Goal: Task Accomplishment & Management: Use online tool/utility

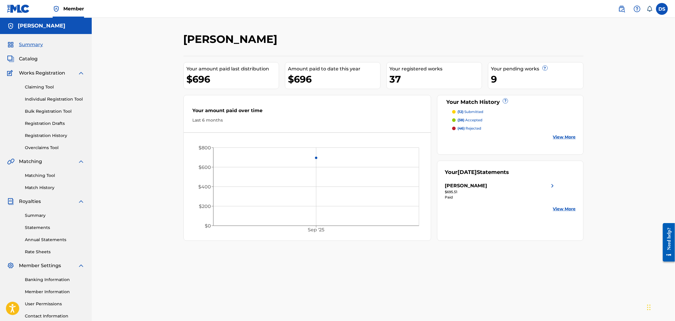
click at [39, 187] on link "Match History" at bounding box center [55, 188] width 60 height 6
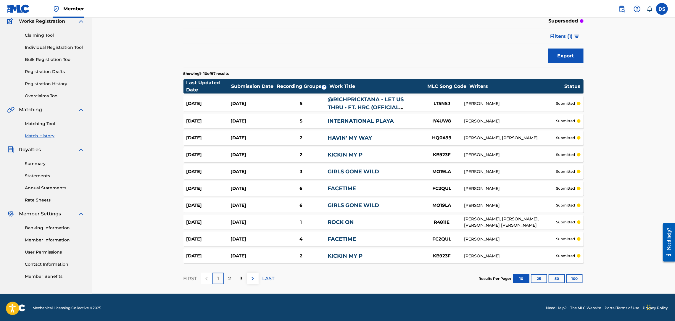
scroll to position [53, 0]
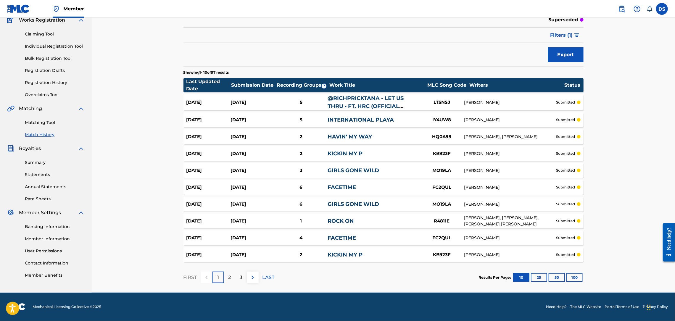
click at [229, 278] on p "2" at bounding box center [229, 277] width 3 height 7
click at [353, 204] on link "GIRLS GONE WILD" at bounding box center [353, 204] width 51 height 7
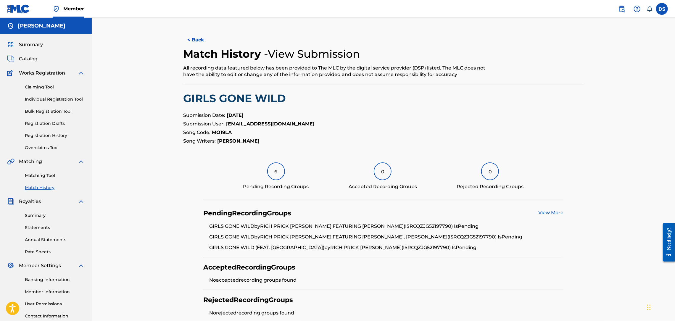
click at [194, 43] on button "< Back" at bounding box center [201, 40] width 36 height 15
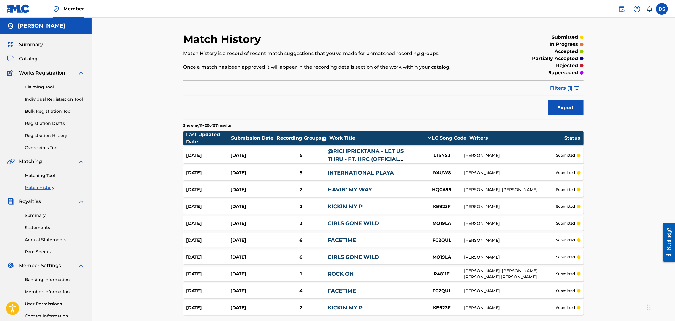
scroll to position [53, 0]
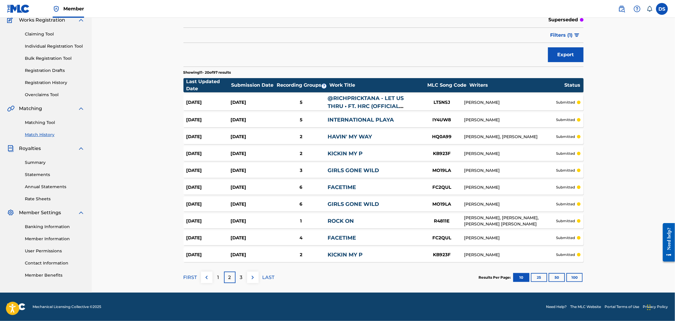
click at [219, 276] on p "1" at bounding box center [218, 277] width 2 height 7
click at [253, 275] on img at bounding box center [252, 277] width 7 height 7
click at [243, 277] on div "3" at bounding box center [242, 278] width 12 height 12
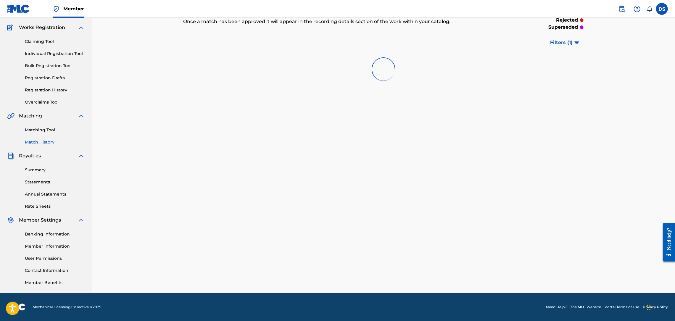
scroll to position [52, 0]
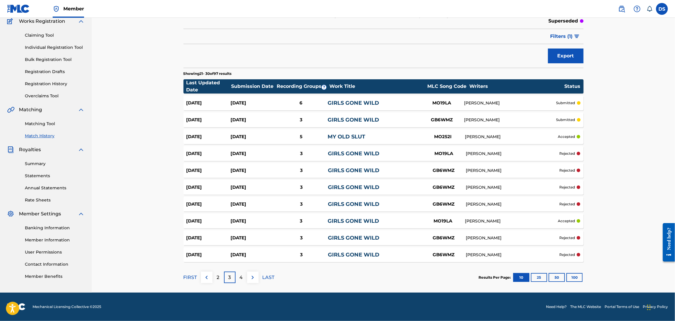
click at [38, 134] on link "Match History" at bounding box center [55, 136] width 60 height 6
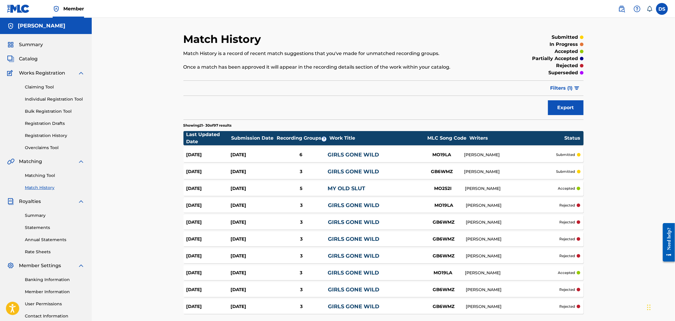
click at [46, 134] on link "Registration History" at bounding box center [55, 136] width 60 height 6
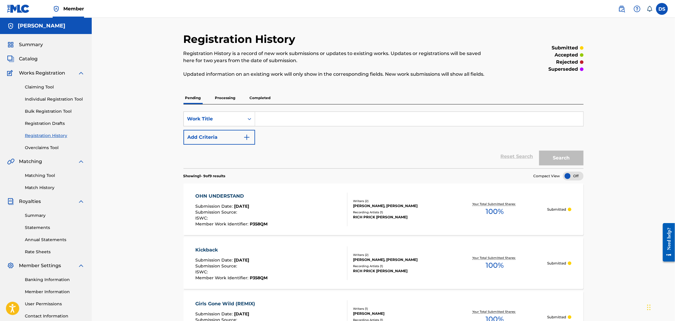
click at [30, 60] on span "Catalog" at bounding box center [28, 58] width 19 height 7
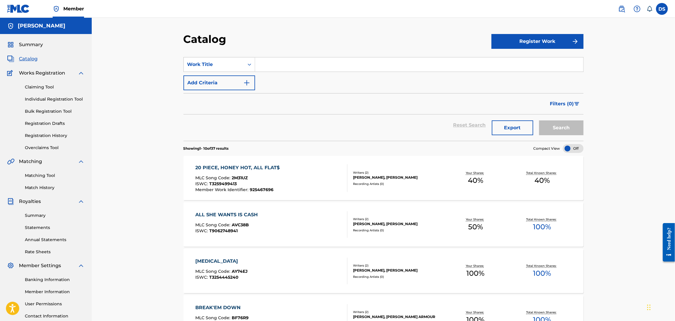
click at [41, 188] on link "Match History" at bounding box center [55, 188] width 60 height 6
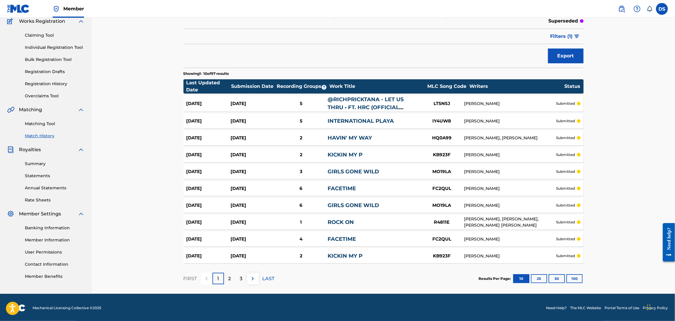
scroll to position [53, 0]
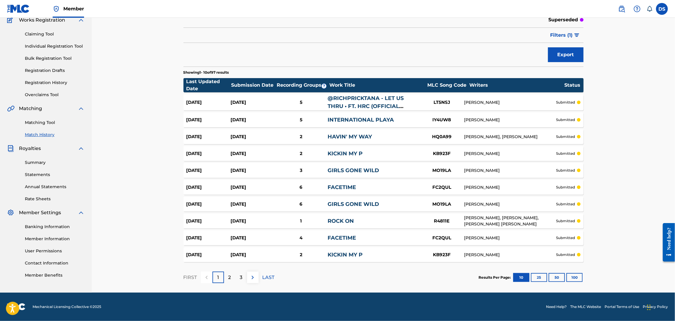
click at [344, 168] on link "GIRLS GONE WILD" at bounding box center [353, 170] width 51 height 7
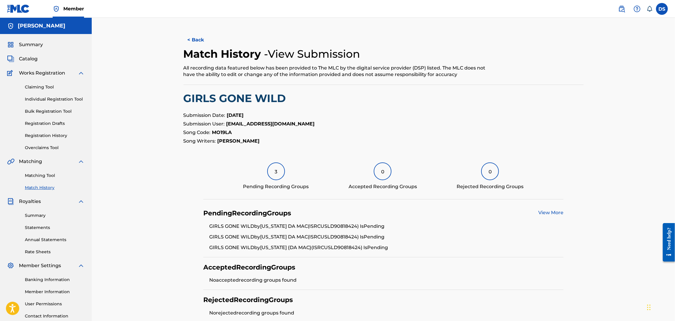
click at [542, 212] on link "View More" at bounding box center [550, 213] width 25 height 6
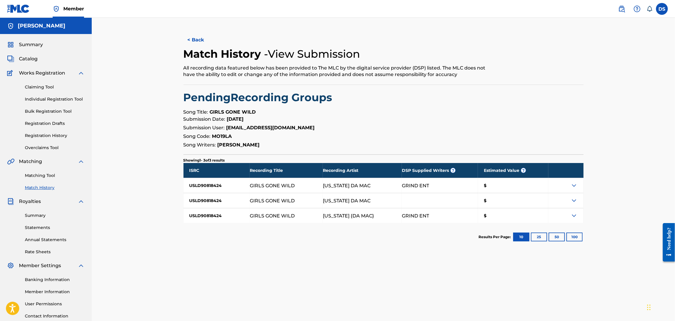
click at [202, 38] on button "< Back" at bounding box center [201, 40] width 36 height 15
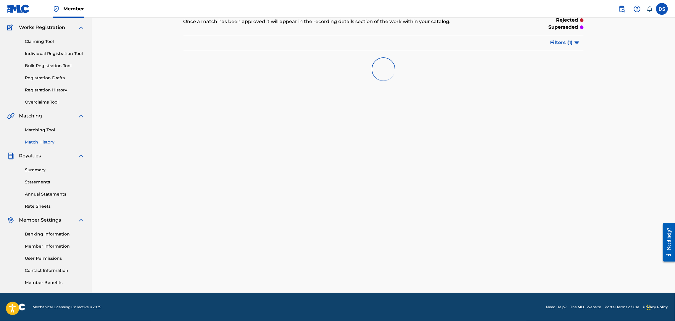
scroll to position [53, 0]
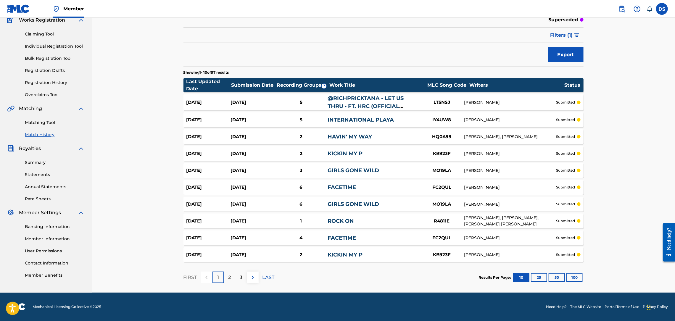
click at [336, 117] on link "INTERNATIONAL PLAYA" at bounding box center [361, 120] width 66 height 7
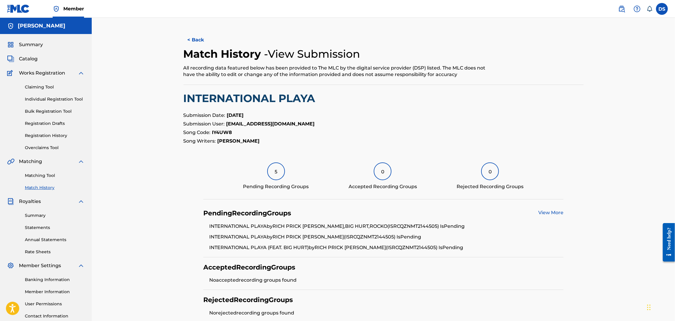
click at [548, 216] on div "View More" at bounding box center [550, 213] width 25 height 8
click at [547, 211] on link "View More" at bounding box center [550, 213] width 25 height 6
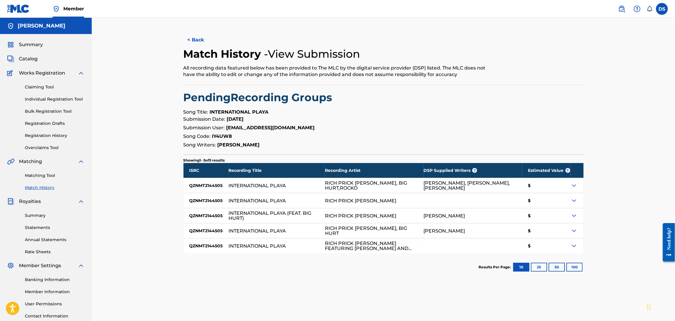
click at [200, 46] on button "< Back" at bounding box center [201, 40] width 36 height 15
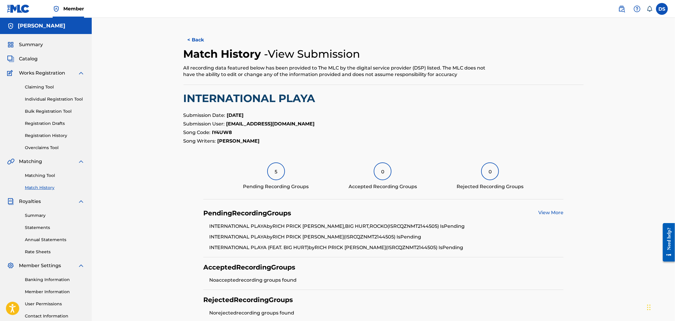
click at [200, 43] on button "< Back" at bounding box center [201, 40] width 36 height 15
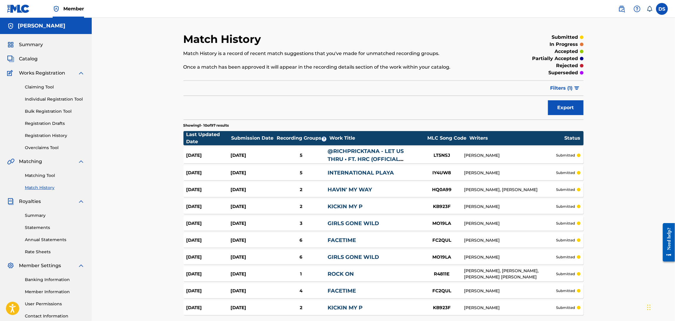
click at [22, 58] on span "Catalog" at bounding box center [28, 58] width 19 height 7
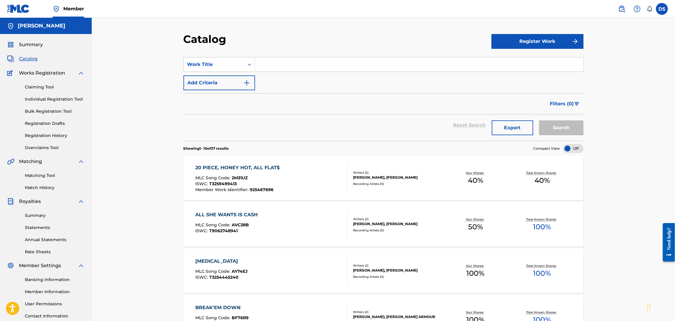
click at [22, 58] on span "Catalog" at bounding box center [28, 58] width 19 height 7
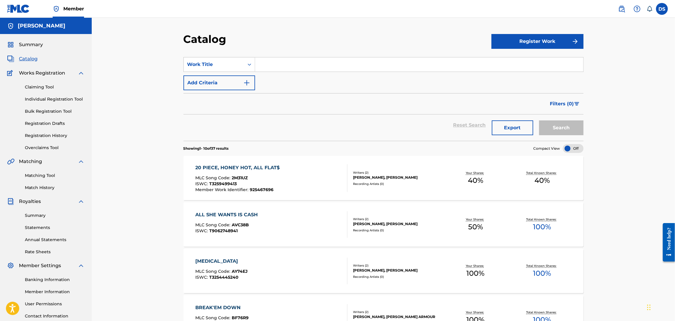
click at [22, 58] on span "Catalog" at bounding box center [28, 58] width 19 height 7
click at [39, 136] on link "Registration History" at bounding box center [55, 136] width 60 height 6
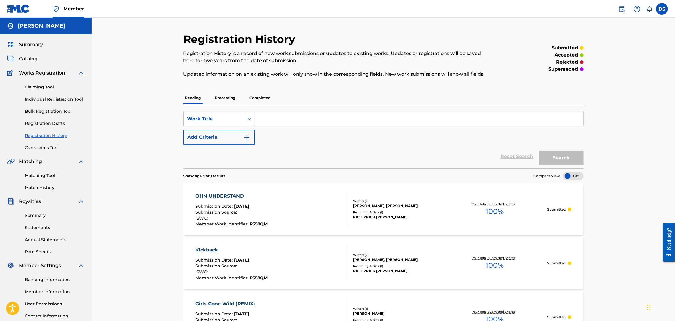
click at [39, 136] on link "Registration History" at bounding box center [55, 136] width 60 height 6
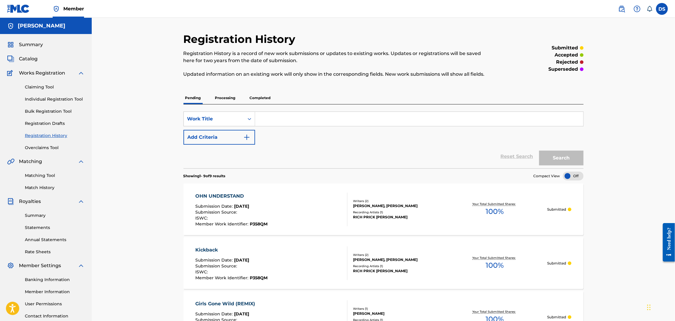
click at [39, 136] on link "Registration History" at bounding box center [55, 136] width 60 height 6
click at [38, 149] on link "Overclaims Tool" at bounding box center [55, 148] width 60 height 6
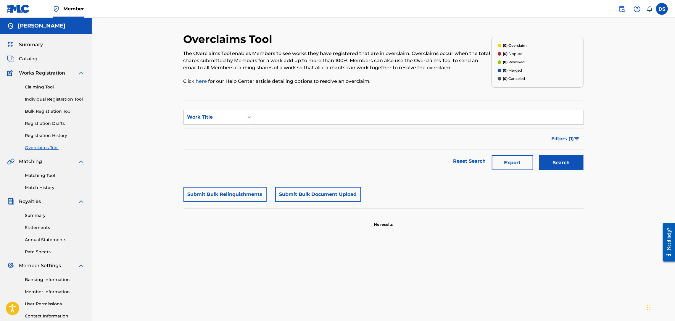
click at [38, 173] on link "Matching Tool" at bounding box center [55, 176] width 60 height 6
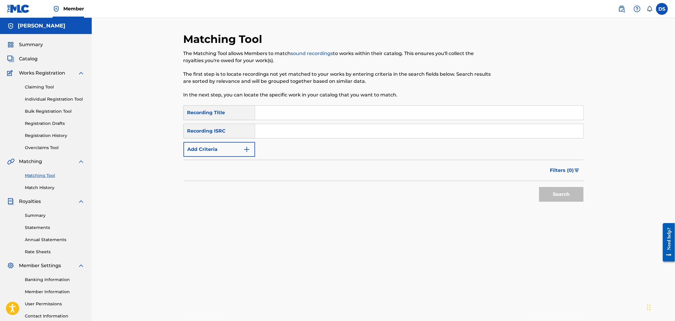
click at [38, 187] on link "Match History" at bounding box center [55, 188] width 60 height 6
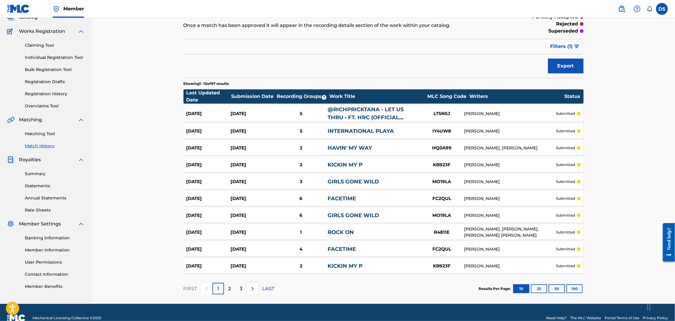
scroll to position [53, 0]
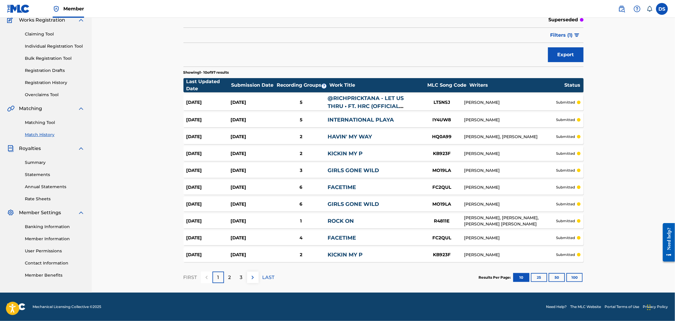
click at [241, 277] on p "3" at bounding box center [241, 277] width 3 height 7
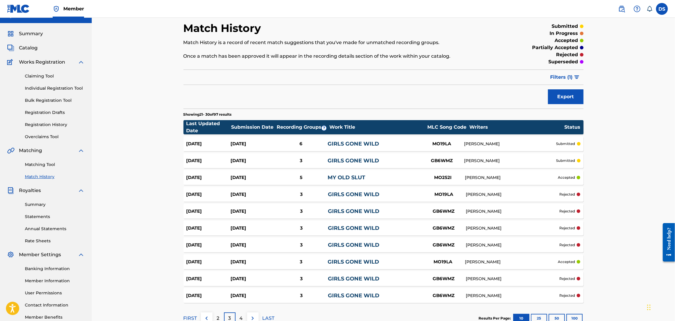
scroll to position [0, 0]
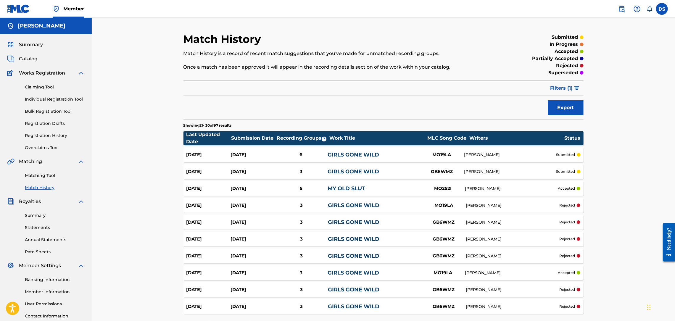
click at [28, 59] on span "Catalog" at bounding box center [28, 58] width 19 height 7
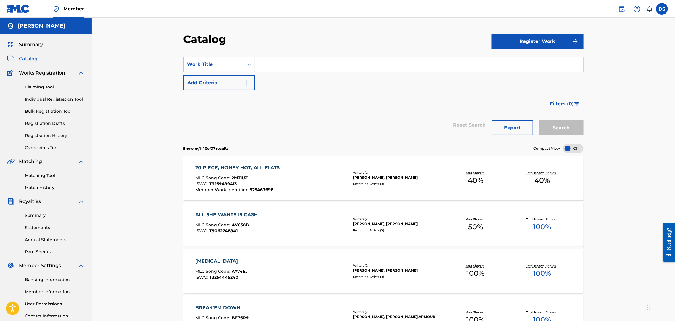
click at [28, 59] on span "Catalog" at bounding box center [28, 58] width 19 height 7
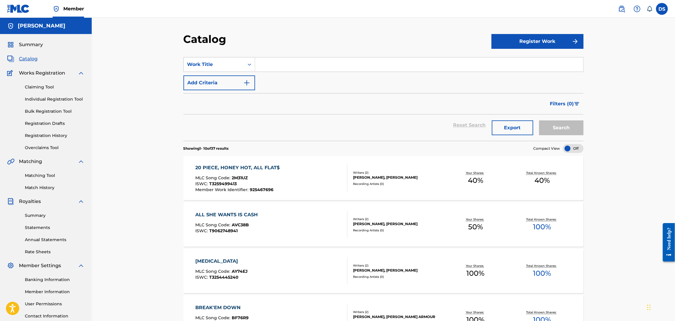
click at [36, 186] on link "Match History" at bounding box center [55, 188] width 60 height 6
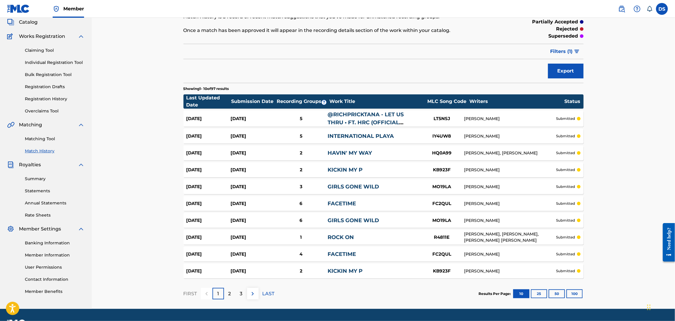
scroll to position [53, 0]
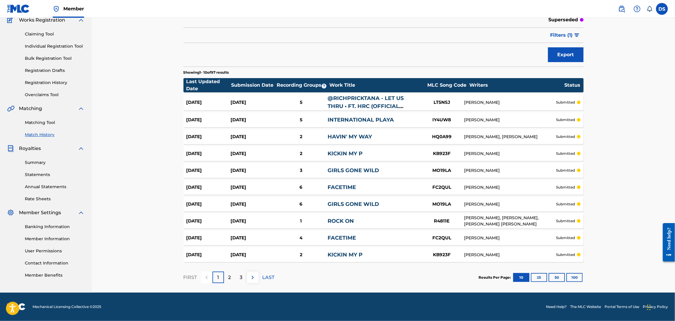
click at [269, 275] on p "LAST" at bounding box center [268, 277] width 12 height 7
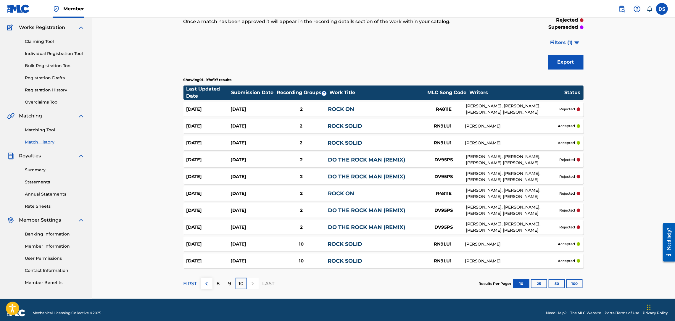
scroll to position [52, 0]
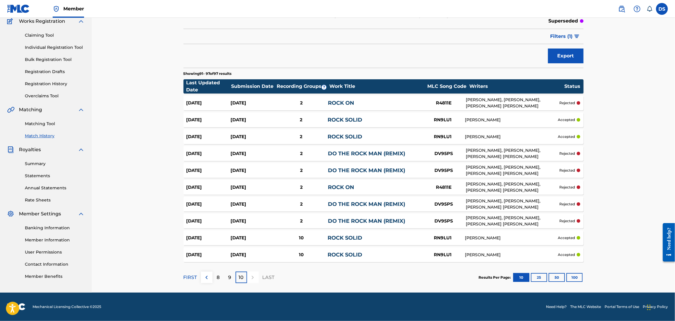
click at [300, 255] on div "10" at bounding box center [301, 255] width 53 height 7
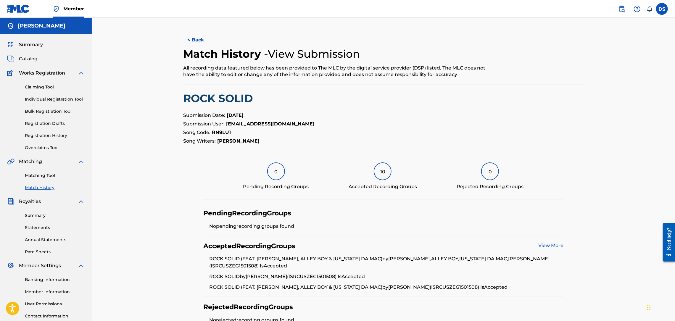
click at [547, 246] on link "View More" at bounding box center [550, 246] width 25 height 6
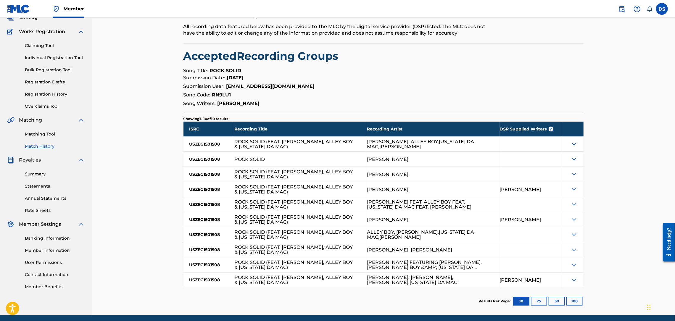
scroll to position [64, 0]
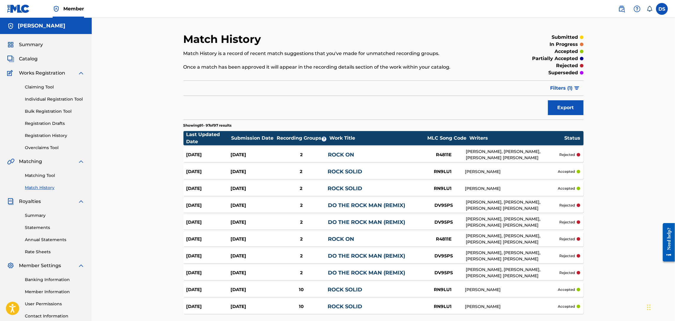
scroll to position [52, 0]
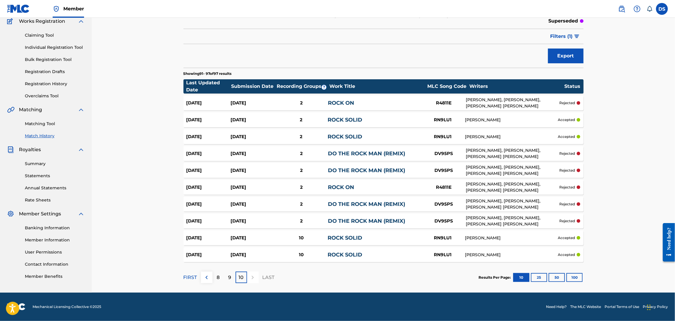
click at [232, 276] on div "9" at bounding box center [230, 278] width 12 height 12
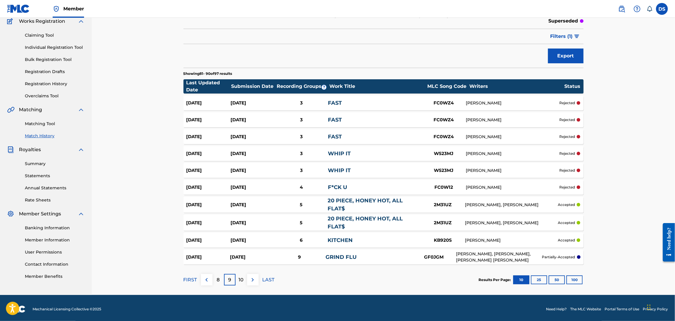
click at [473, 202] on div "DAVID SMITH, JARAD ELLISON LONG" at bounding box center [511, 205] width 93 height 6
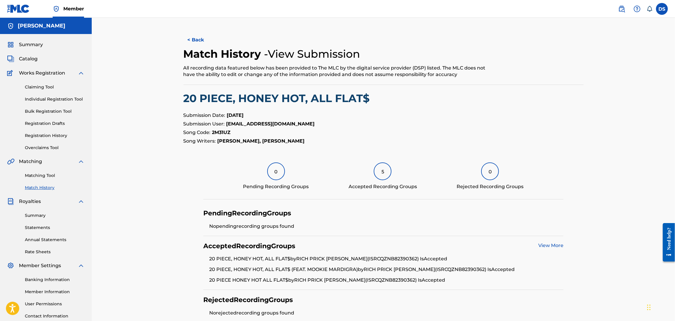
click at [549, 244] on link "View More" at bounding box center [550, 246] width 25 height 6
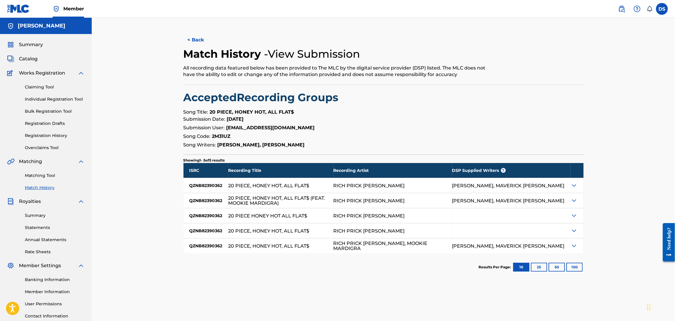
click at [573, 185] on img at bounding box center [574, 185] width 7 height 7
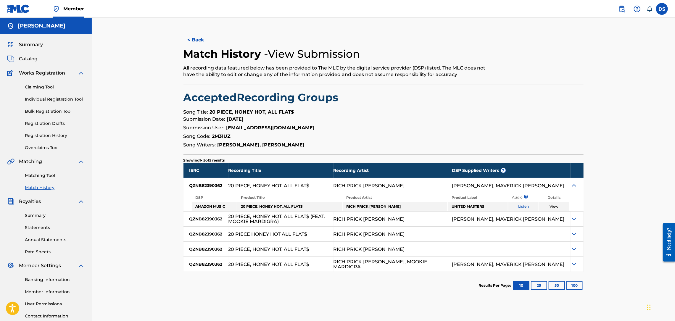
click at [573, 185] on img at bounding box center [574, 185] width 7 height 7
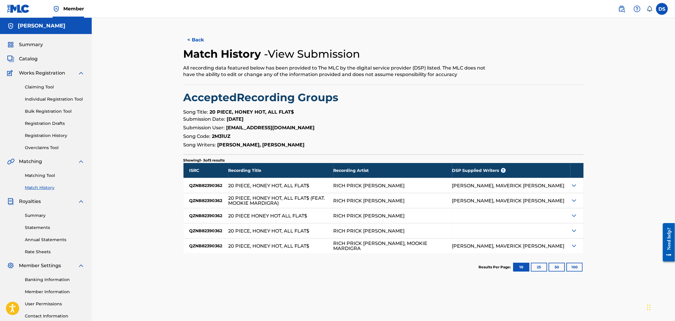
click at [191, 40] on button "< Back" at bounding box center [201, 40] width 36 height 15
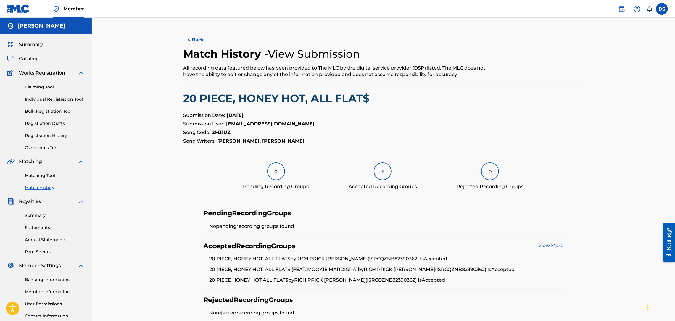
click at [544, 246] on link "View More" at bounding box center [550, 246] width 25 height 6
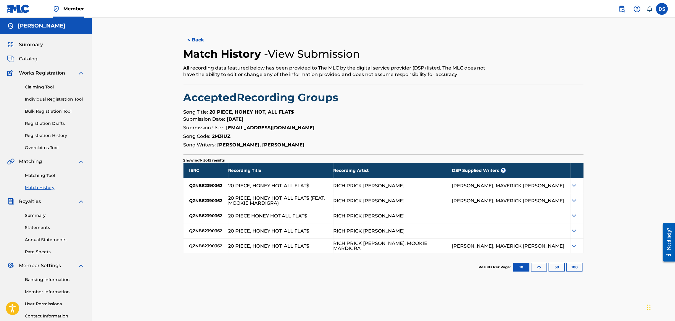
click at [199, 38] on button "< Back" at bounding box center [201, 40] width 36 height 15
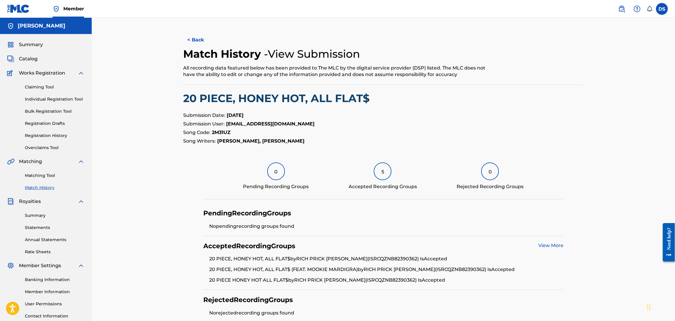
click at [199, 38] on button "< Back" at bounding box center [201, 40] width 36 height 15
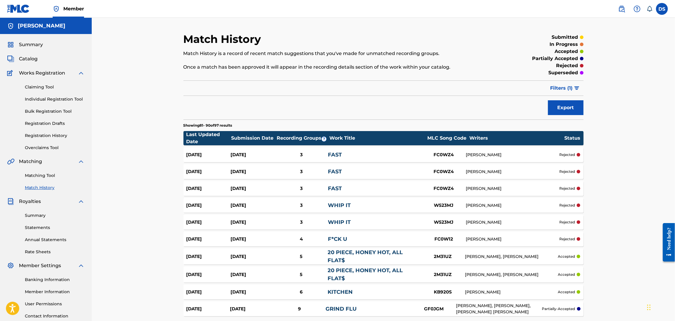
scroll to position [52, 0]
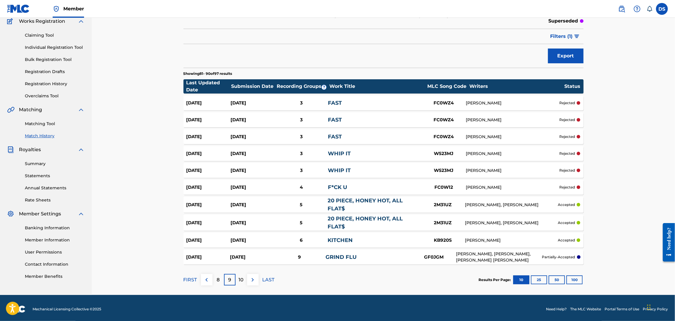
click at [239, 278] on p "10" at bounding box center [241, 279] width 5 height 7
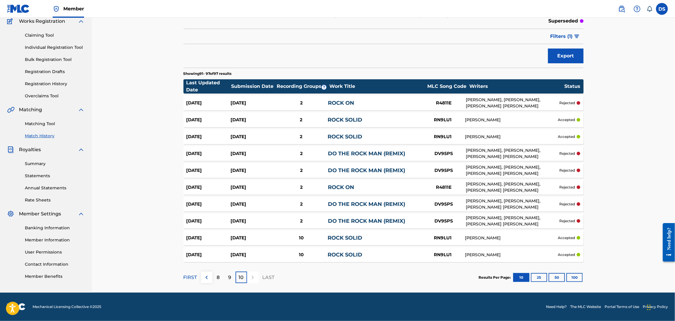
click at [32, 124] on link "Matching Tool" at bounding box center [55, 124] width 60 height 6
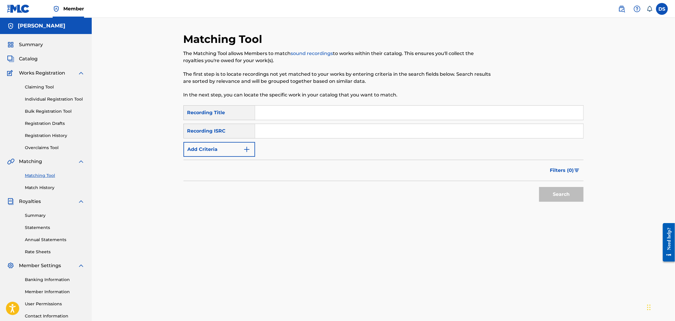
click at [263, 128] on input "Search Form" at bounding box center [419, 131] width 328 height 14
paste input "QZMEV2463502"
type input "QZMEV2463502"
click at [283, 110] on input "Search Form" at bounding box center [419, 113] width 328 height 14
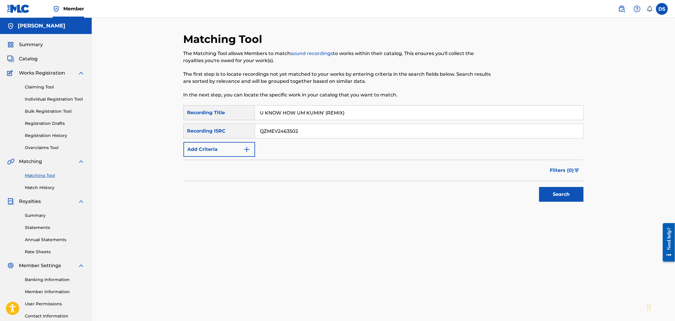
type input "U KNOW HOW UM KUMIN' (REMIX)"
click at [563, 197] on button "Search" at bounding box center [561, 194] width 44 height 15
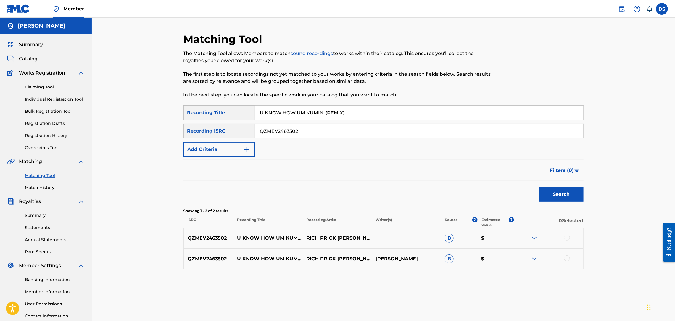
click at [566, 238] on div at bounding box center [567, 238] width 6 height 6
click at [566, 259] on div at bounding box center [567, 258] width 6 height 6
click at [407, 272] on button "Match 2 Groups" at bounding box center [415, 272] width 65 height 15
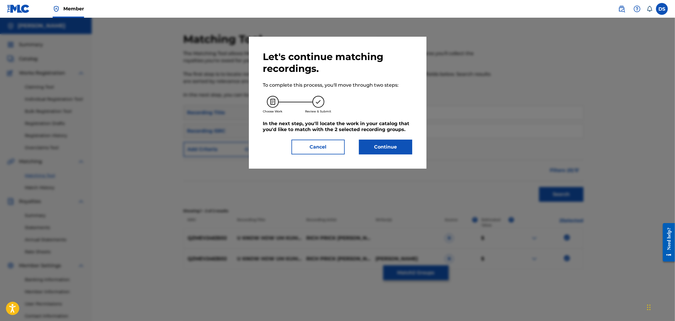
click at [376, 148] on button "Continue" at bounding box center [385, 147] width 53 height 15
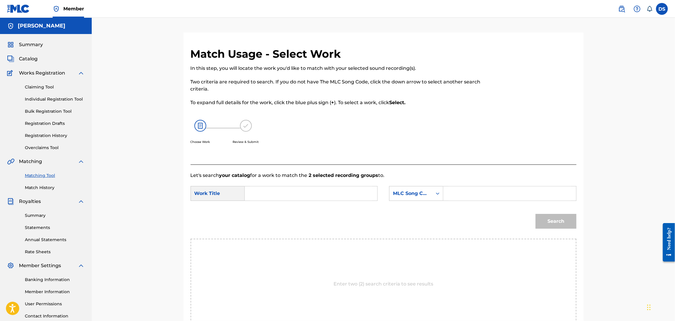
click at [270, 196] on input "Search Form" at bounding box center [311, 193] width 123 height 14
click at [270, 214] on strong "um" at bounding box center [271, 214] width 8 height 6
type input "u know how um kumin’ (remix)"
click at [436, 198] on div "Search Form" at bounding box center [437, 193] width 11 height 11
click at [423, 207] on div "Writer Name" at bounding box center [416, 208] width 54 height 15
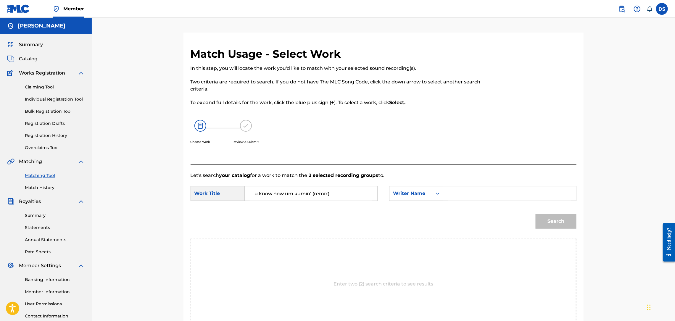
click at [475, 188] on input "Search Form" at bounding box center [509, 193] width 123 height 14
type input "DAVID SMITH"
click at [538, 226] on button "Search" at bounding box center [556, 221] width 41 height 15
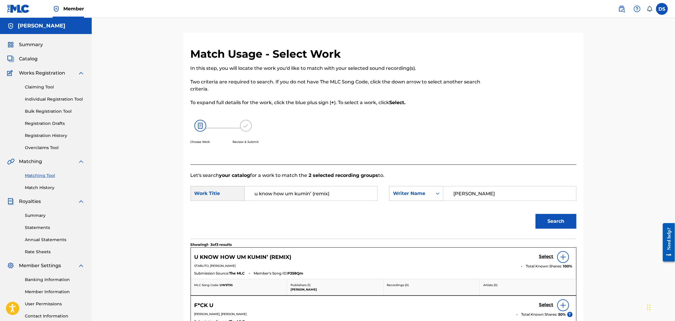
click at [542, 254] on h5 "Select" at bounding box center [546, 257] width 14 height 6
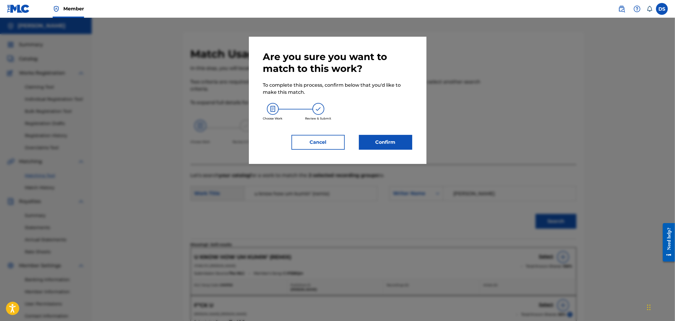
click at [387, 139] on button "Confirm" at bounding box center [385, 142] width 53 height 15
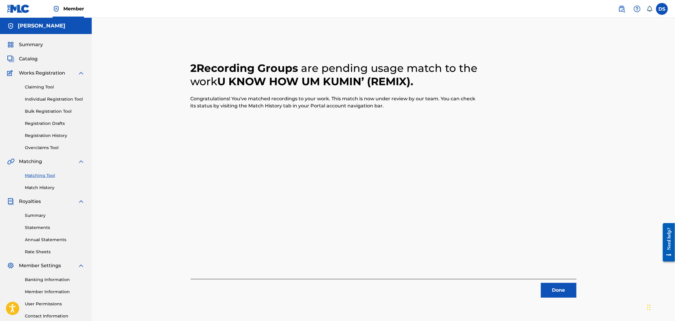
click at [555, 288] on button "Done" at bounding box center [559, 290] width 36 height 15
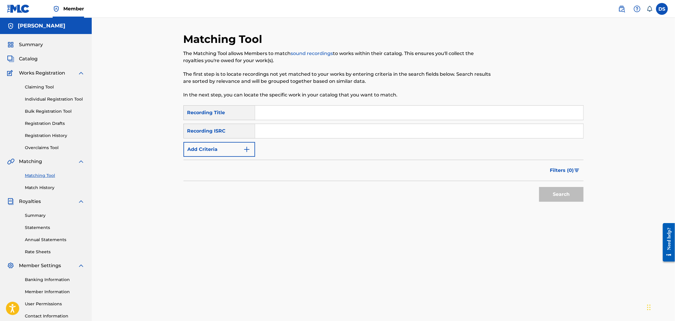
click at [260, 137] on input "Search Form" at bounding box center [419, 131] width 328 height 14
paste input "https://open.spotify.com/track/2FFlvQYIWwi0DjXWKznwLS?si=d6ff3c6d669f4058"
type input "https://open.spotify.com/track/2FFlvQYIWwi0DjXWKznwLS?si=d6ff3c6d669f4058"
drag, startPoint x: 259, startPoint y: 130, endPoint x: 489, endPoint y: 125, distance: 230.6
click at [489, 125] on input "https://open.spotify.com/track/2FFlvQYIWwi0DjXWKznwLS?si=d6ff3c6d669f4058" at bounding box center [419, 131] width 328 height 14
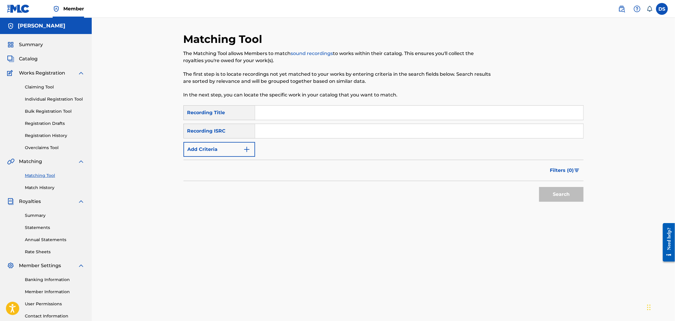
paste input "QZNB82390368"
type input "QZNB82390368"
click at [290, 109] on input "Search Form" at bounding box center [419, 113] width 328 height 14
type input "WHITE ROSES & MIMOSAS"
click at [569, 195] on button "Search" at bounding box center [561, 194] width 44 height 15
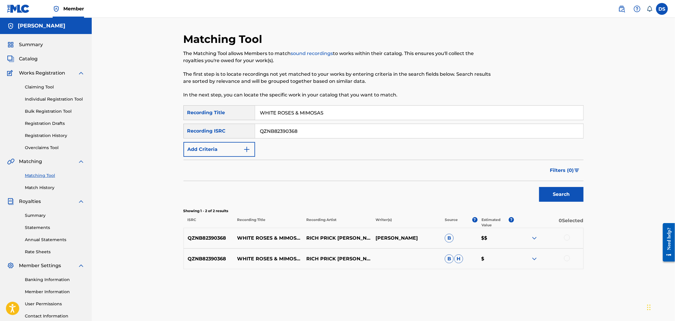
click at [565, 240] on div at bounding box center [567, 238] width 6 height 6
click at [564, 267] on div "QZNB82390368 WHITE ROSES & MIMOSAS RICH PRICK TANA B H $" at bounding box center [383, 259] width 400 height 21
click at [563, 261] on div at bounding box center [548, 258] width 69 height 7
click at [565, 260] on div at bounding box center [567, 258] width 6 height 6
click at [425, 273] on button "Match 2 Groups" at bounding box center [415, 272] width 65 height 15
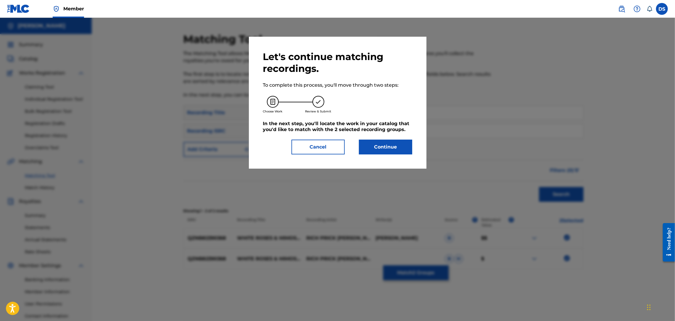
click at [380, 146] on button "Continue" at bounding box center [385, 147] width 53 height 15
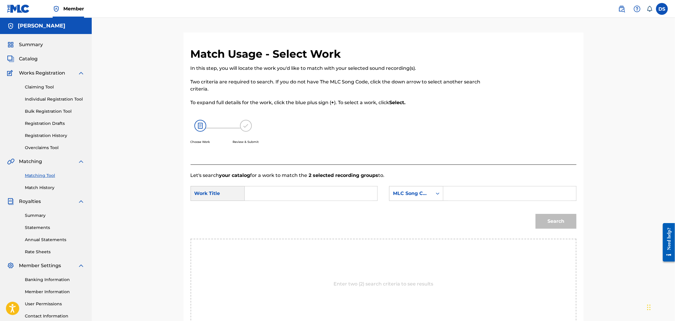
click at [300, 186] on div "Search Form" at bounding box center [311, 193] width 133 height 15
click at [307, 196] on input "Search Form" at bounding box center [311, 193] width 123 height 14
type input "WHITE ROSES AND MIMOSAS"
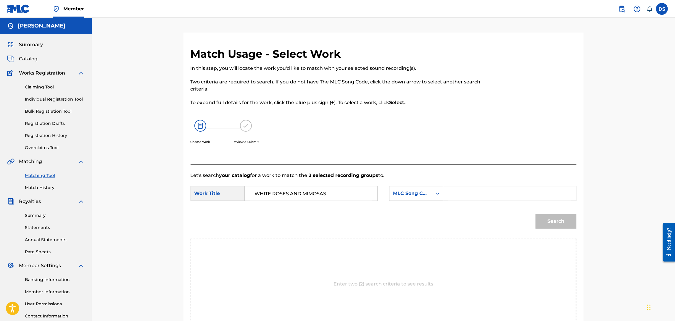
click at [434, 189] on div "Search Form" at bounding box center [437, 193] width 11 height 11
click at [416, 210] on div "Writer Name" at bounding box center [416, 208] width 54 height 15
click at [455, 191] on input "Search Form" at bounding box center [509, 193] width 123 height 14
type input "DAVID SMITH"
click at [549, 222] on button "Search" at bounding box center [556, 221] width 41 height 15
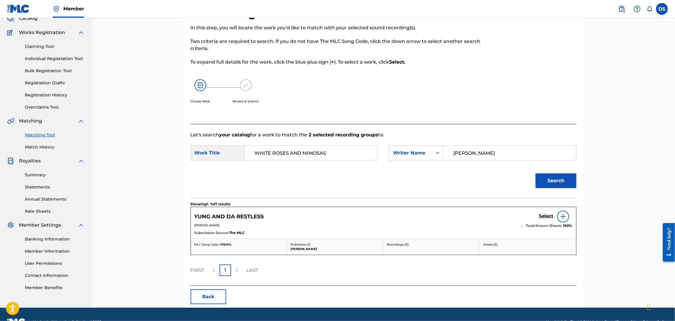
scroll to position [56, 0]
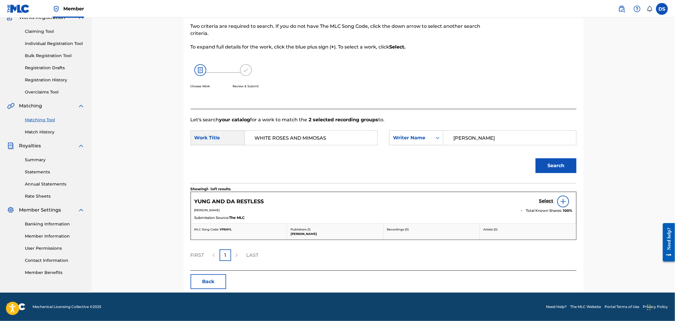
click at [44, 118] on link "Matching Tool" at bounding box center [55, 120] width 60 height 6
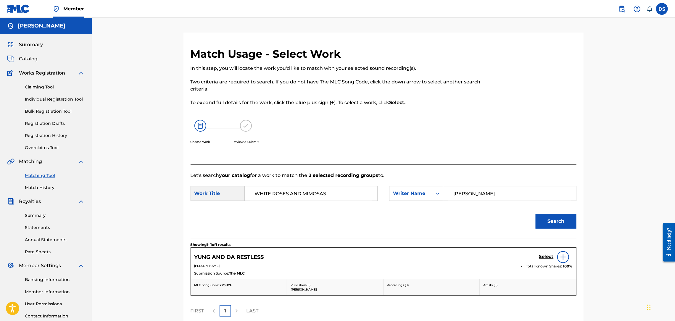
click at [42, 174] on link "Matching Tool" at bounding box center [55, 176] width 60 height 6
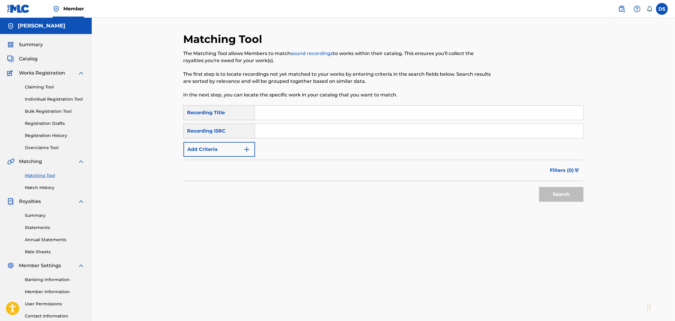
click at [262, 113] on input "Search Form" at bounding box center [419, 113] width 328 height 14
type input "YUNG AND DA RESTLESS"
click at [298, 128] on input "Search Form" at bounding box center [419, 131] width 328 height 14
